Goal: Download file/media

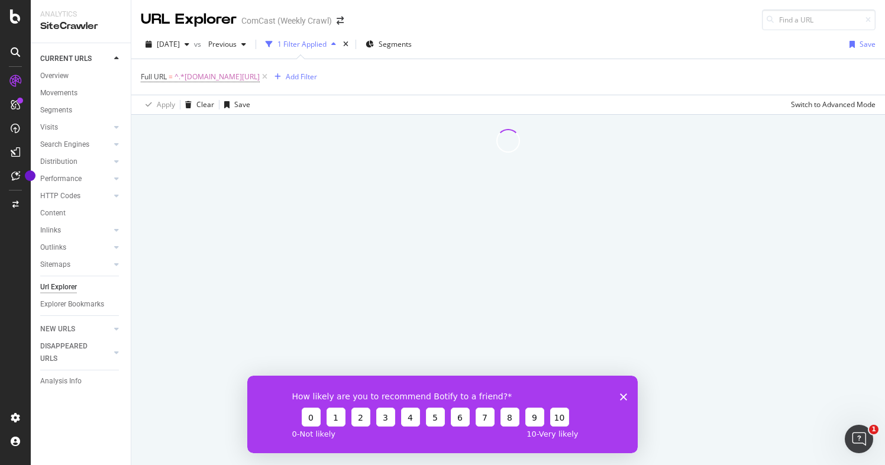
click at [619, 391] on div "How likely are you to recommend Botify to a friend? 0 1 2 3 4 5 6 7 8 9 10 0 - …" at bounding box center [442, 414] width 390 height 78
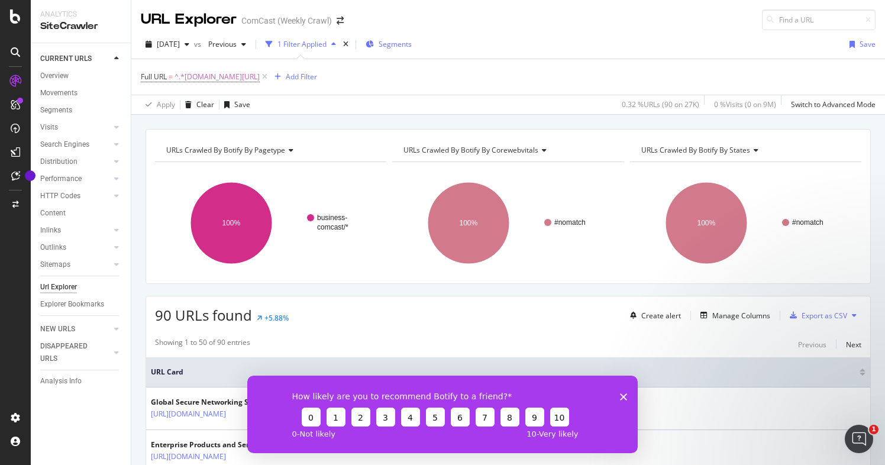
click at [400, 44] on div "Segments" at bounding box center [389, 44] width 46 height 10
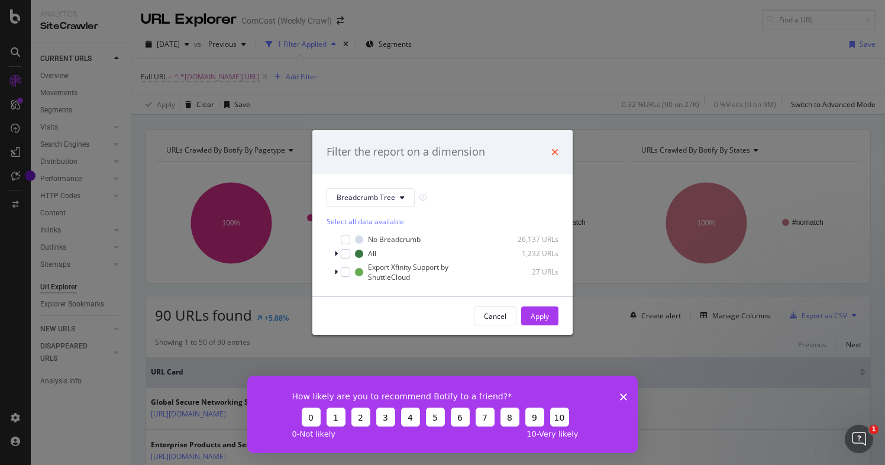
click at [553, 151] on icon "times" at bounding box center [554, 151] width 7 height 9
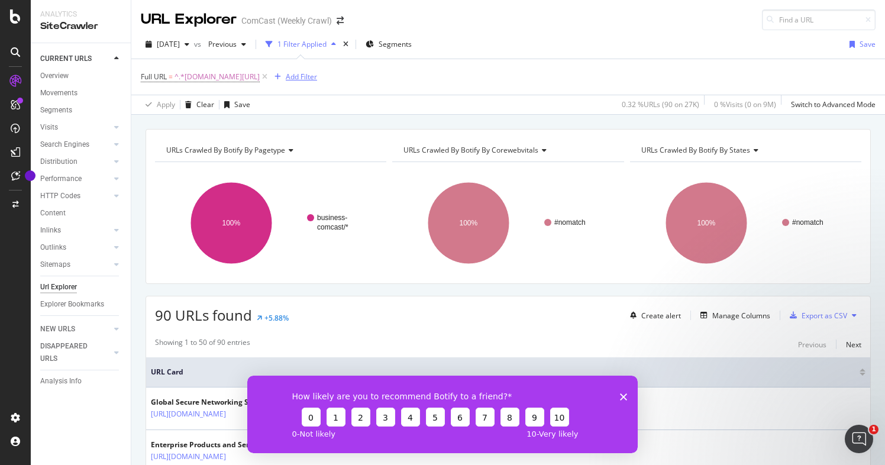
click at [317, 78] on div "Add Filter" at bounding box center [301, 77] width 31 height 10
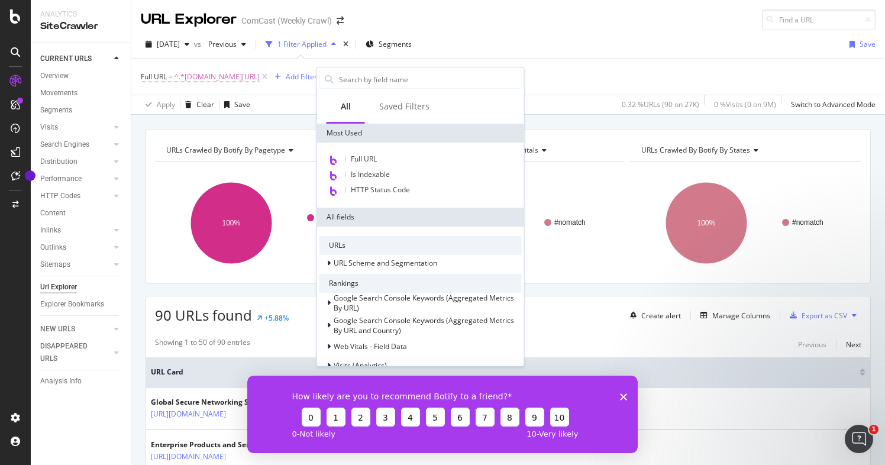
click at [569, 80] on div "Full URL = ^.*[DOMAIN_NAME][URL] Add Filter" at bounding box center [508, 76] width 735 height 35
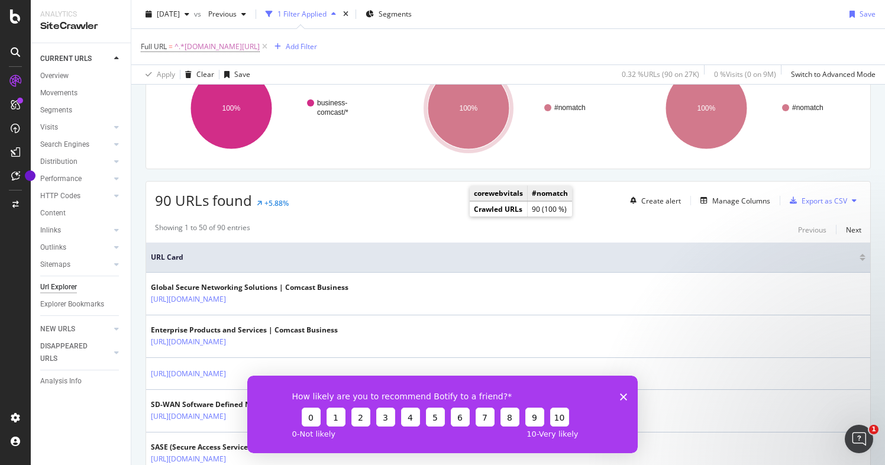
scroll to position [157, 0]
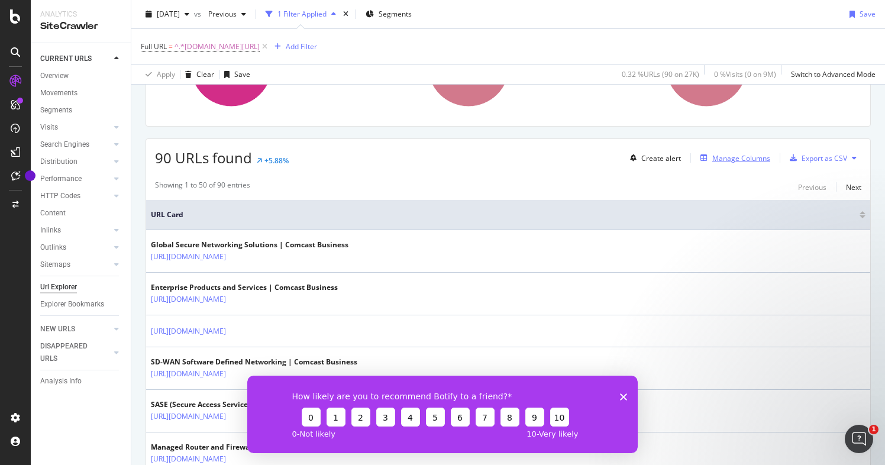
click at [735, 156] on div "Manage Columns" at bounding box center [741, 158] width 58 height 10
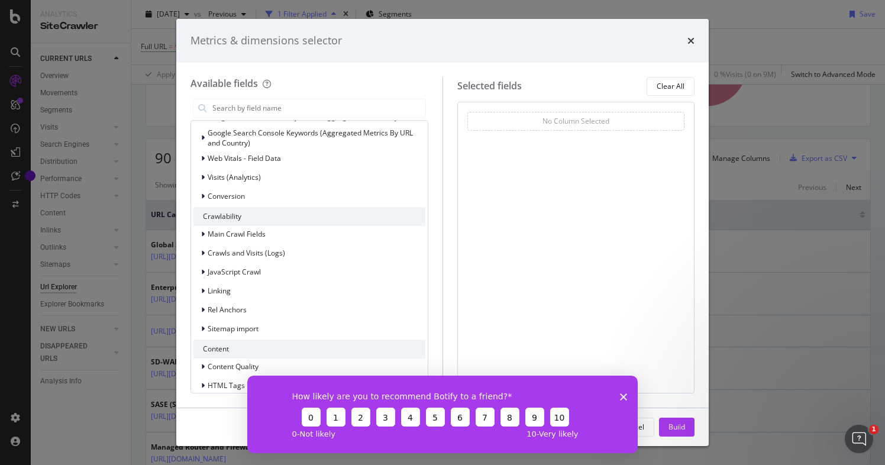
scroll to position [133, 0]
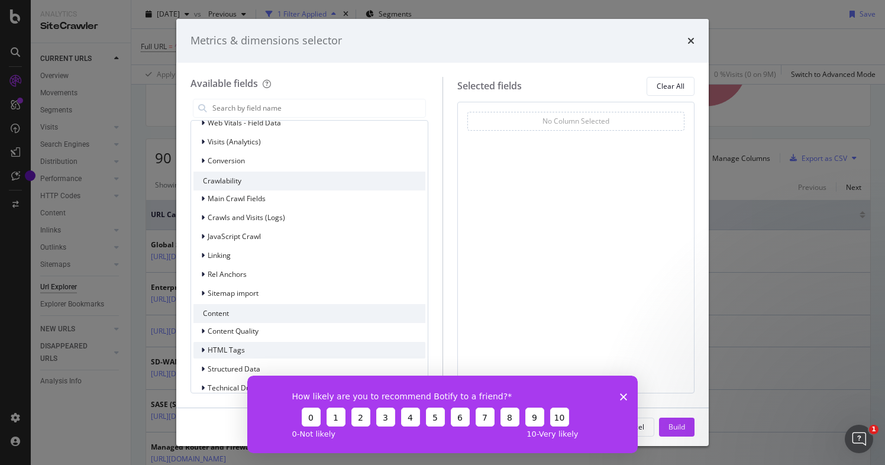
click at [206, 351] on div "modal" at bounding box center [204, 350] width 7 height 12
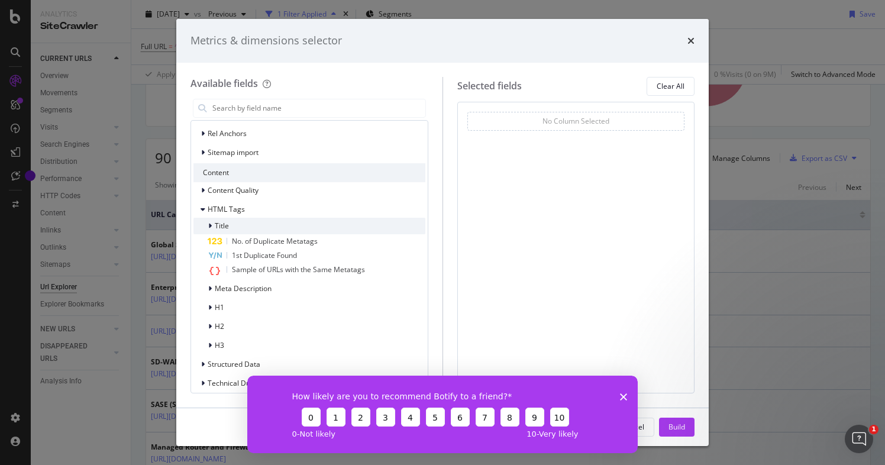
scroll to position [284, 0]
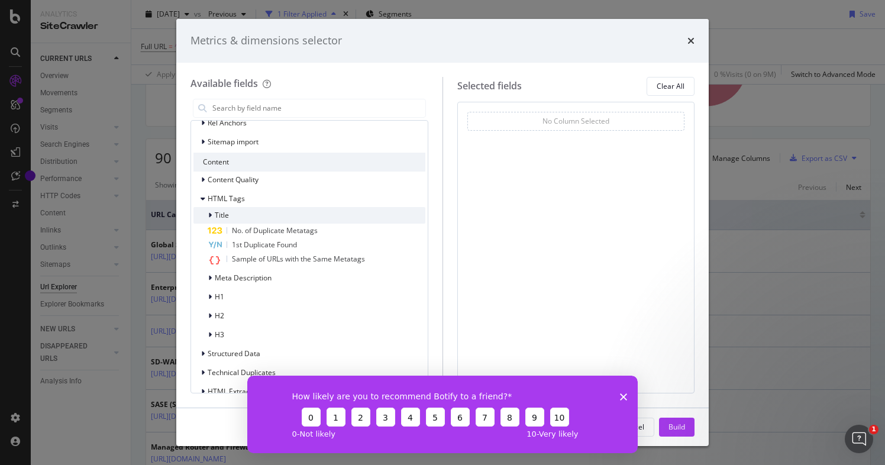
click at [209, 217] on icon "modal" at bounding box center [210, 215] width 4 height 7
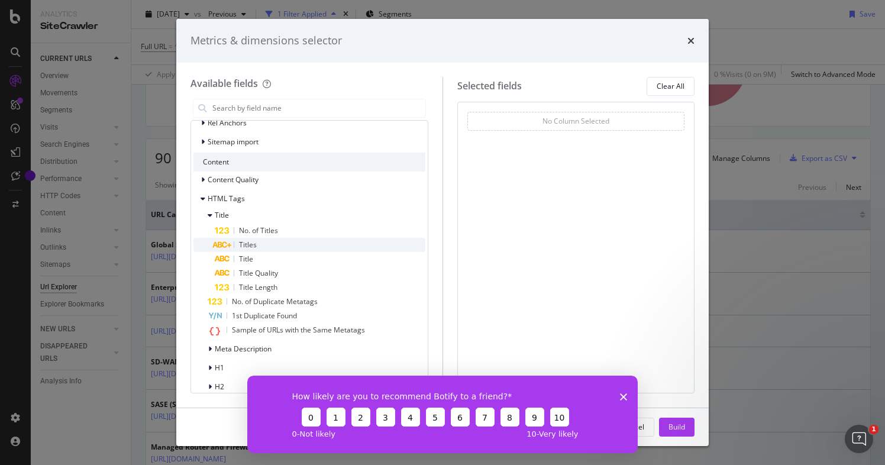
click at [246, 245] on span "Titles" at bounding box center [248, 245] width 18 height 10
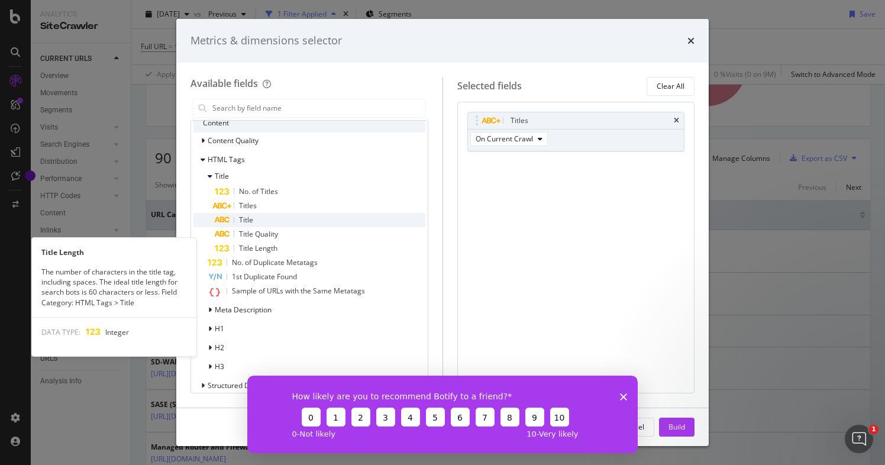
scroll to position [328, 0]
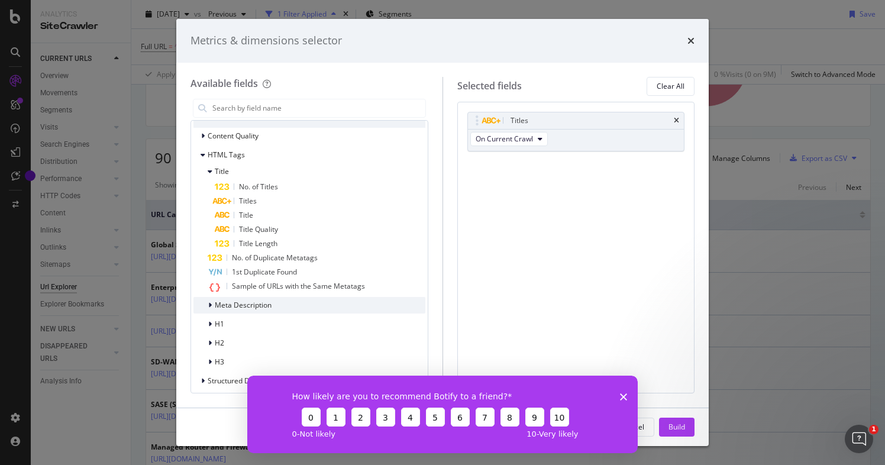
click at [209, 303] on icon "modal" at bounding box center [210, 305] width 4 height 7
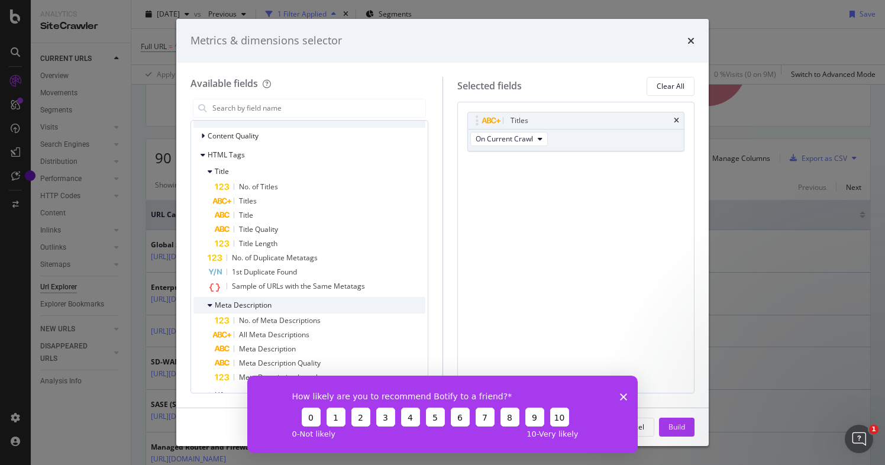
scroll to position [356, 0]
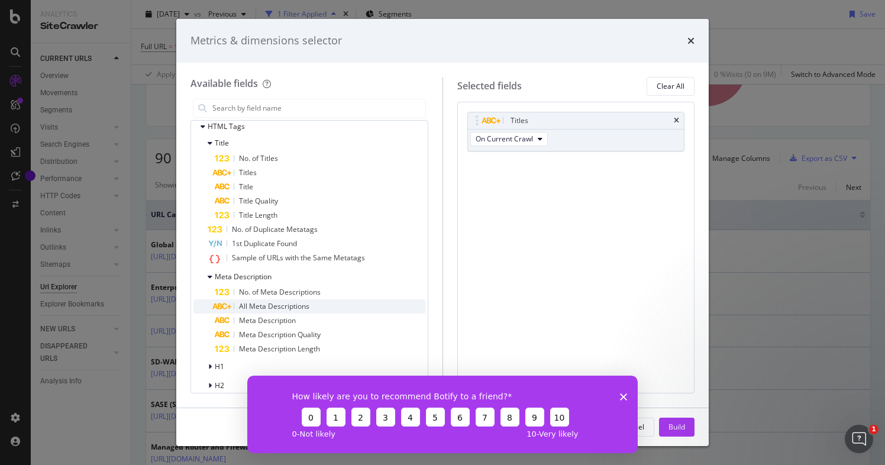
click at [251, 312] on div "All Meta Descriptions" at bounding box center [320, 306] width 211 height 14
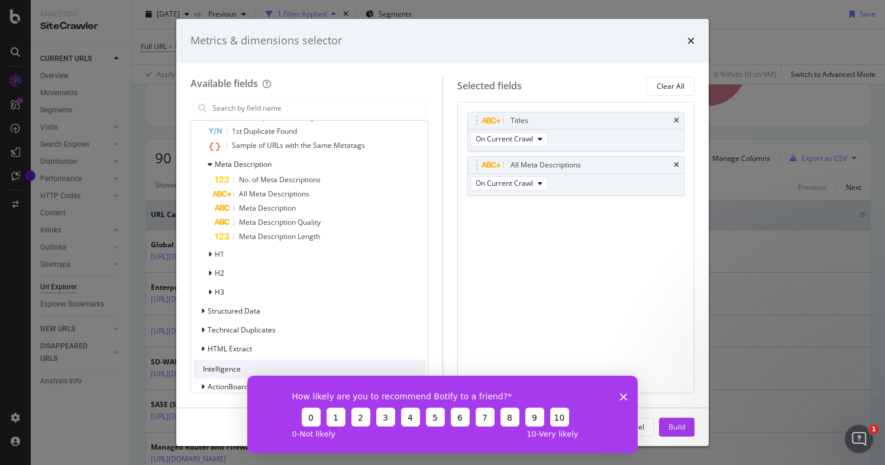
scroll to position [480, 0]
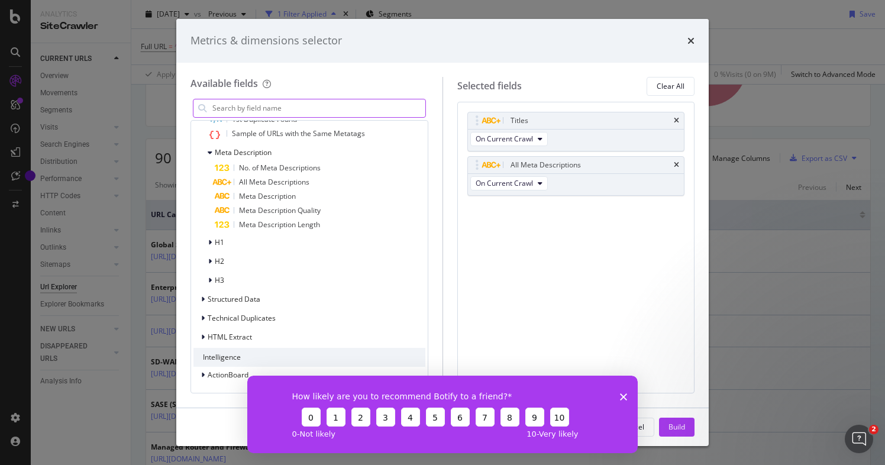
click at [626, 398] on icon "Close survey" at bounding box center [623, 396] width 7 height 7
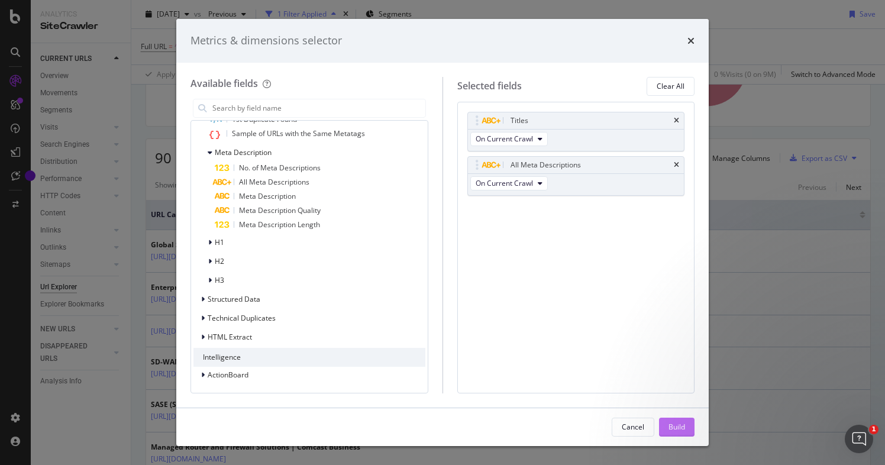
click at [672, 425] on div "Build" at bounding box center [677, 427] width 17 height 10
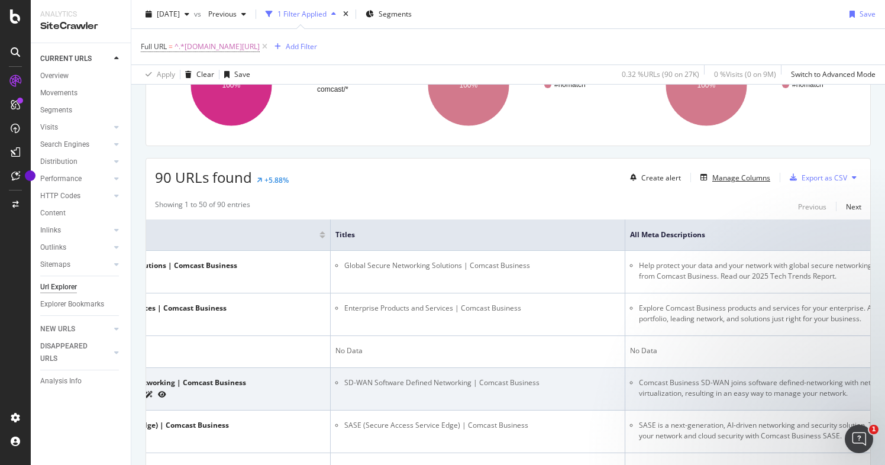
scroll to position [101, 0]
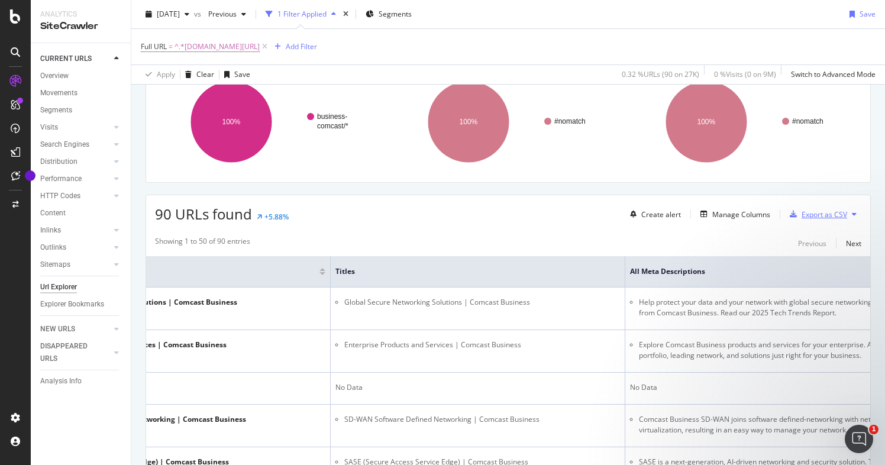
click at [828, 217] on div "Export as CSV" at bounding box center [825, 214] width 46 height 10
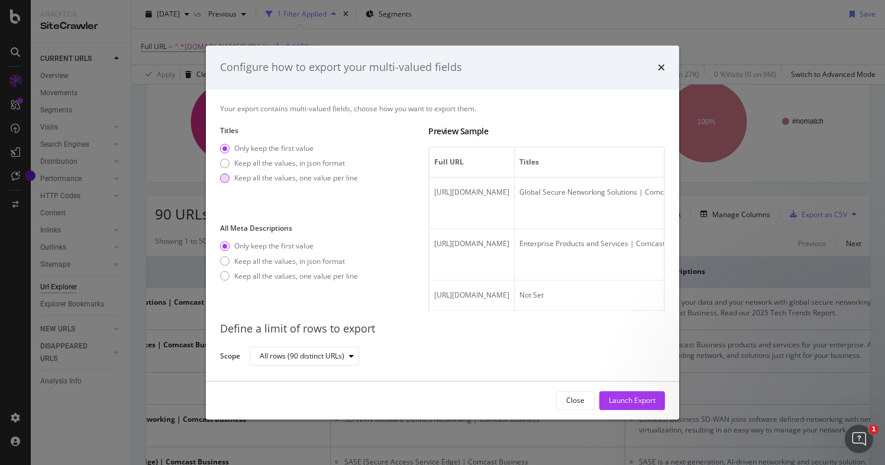
click at [225, 177] on div "modal" at bounding box center [224, 177] width 9 height 9
click at [224, 259] on div "Keep all the values, in json format" at bounding box center [224, 255] width 9 height 9
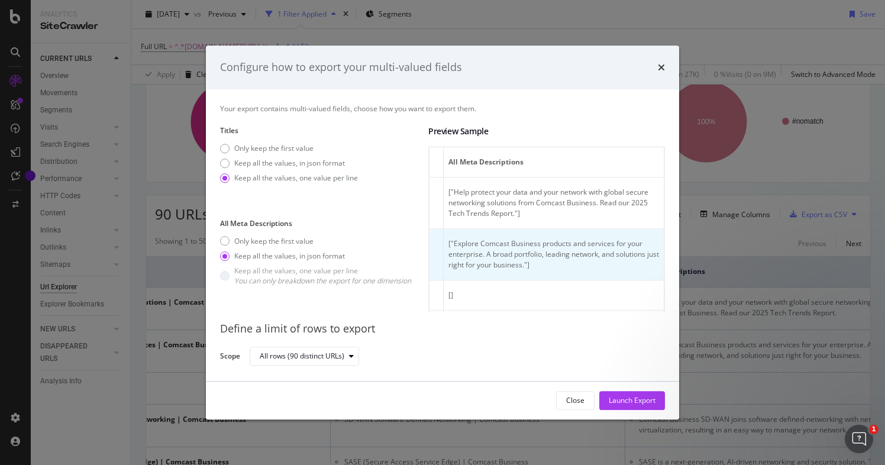
scroll to position [0, 518]
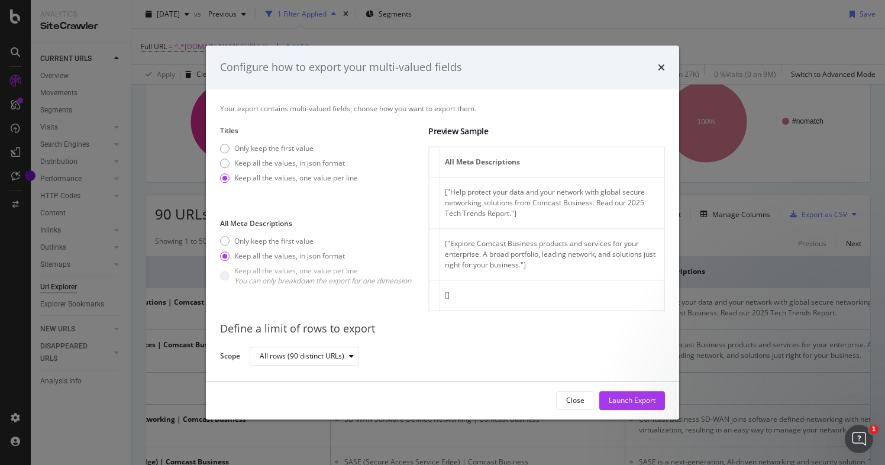
click at [224, 256] on div "Keep all the values, in json format" at bounding box center [224, 255] width 9 height 9
click at [224, 242] on div "Only keep the first value" at bounding box center [224, 241] width 9 height 9
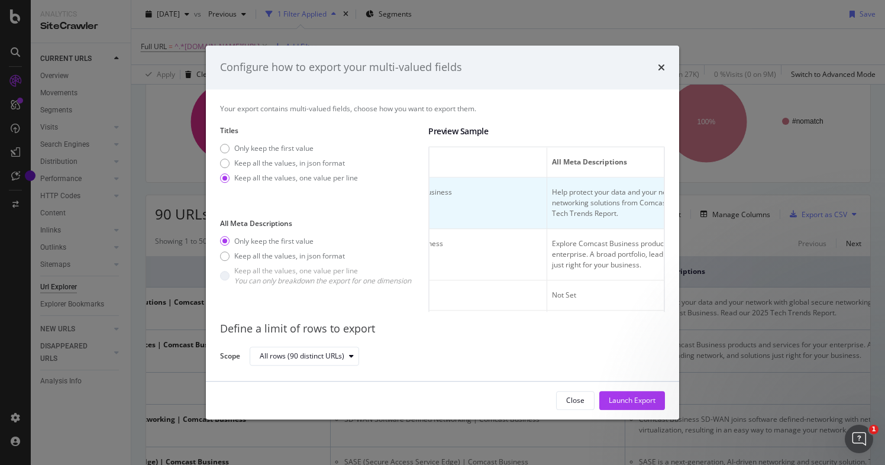
scroll to position [0, 279]
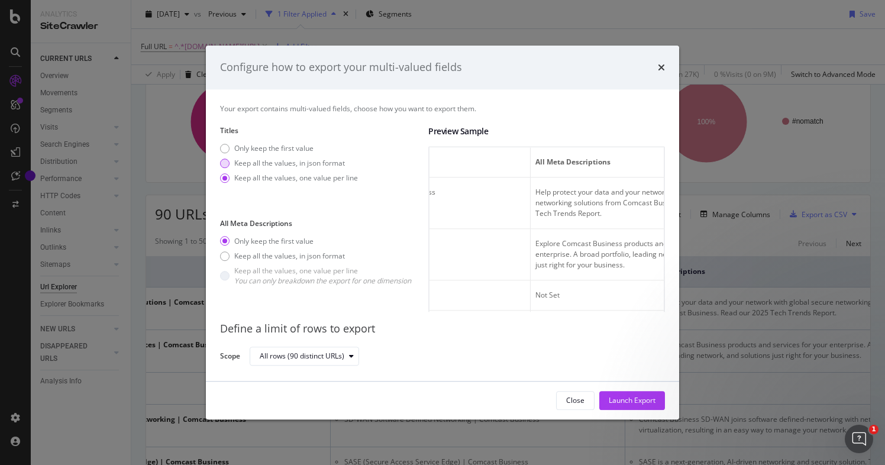
click at [227, 164] on div "Keep all the values, in json format" at bounding box center [224, 163] width 9 height 9
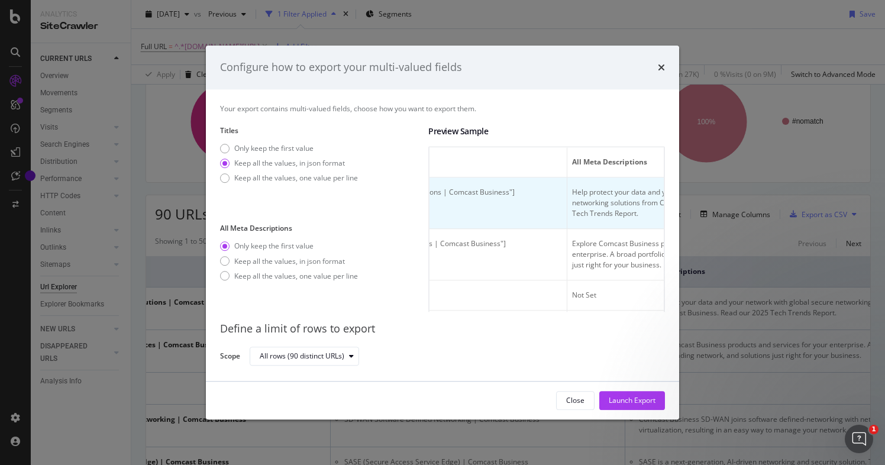
scroll to position [0, 186]
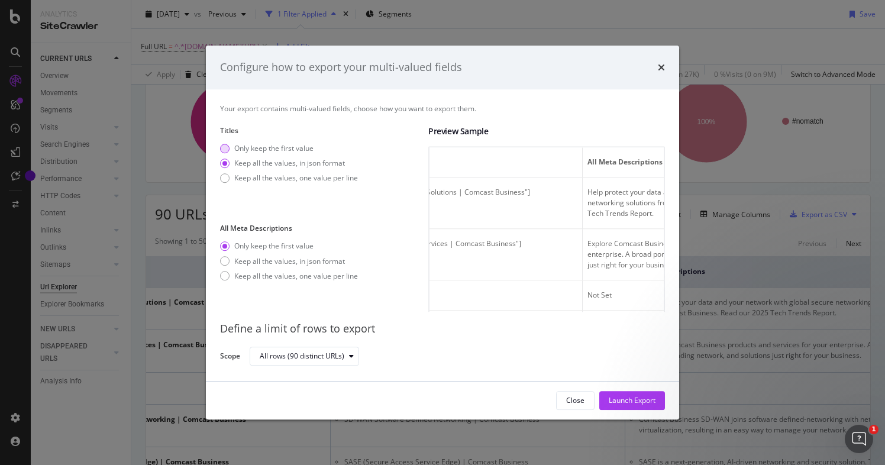
click at [222, 147] on div "Only keep the first value" at bounding box center [224, 148] width 9 height 9
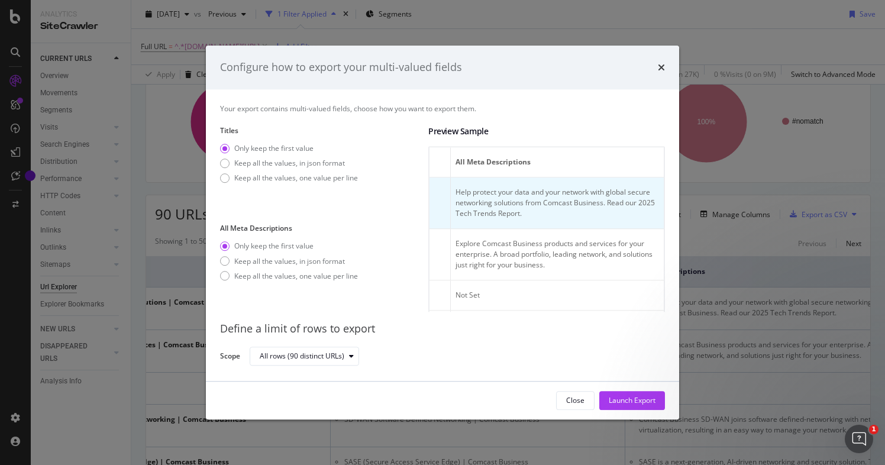
scroll to position [0, 456]
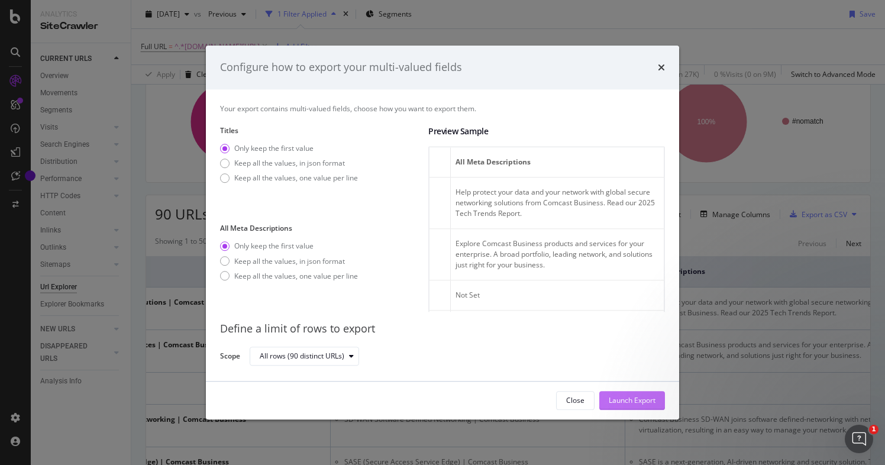
click at [652, 399] on div "Launch Export" at bounding box center [632, 400] width 47 height 10
